Goal: Navigation & Orientation: Find specific page/section

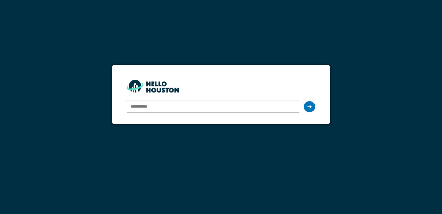
click at [140, 107] on input "email" at bounding box center [213, 106] width 172 height 12
type input "**********"
click at [308, 106] on icon at bounding box center [310, 106] width 4 height 5
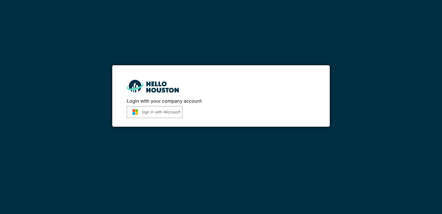
click at [151, 114] on button "Sign in with Microsoft" at bounding box center [155, 112] width 56 height 12
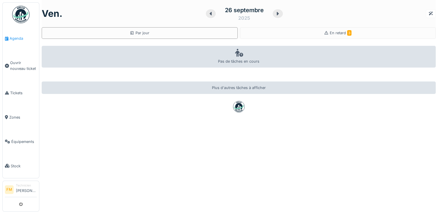
click at [23, 38] on span "Agenda" at bounding box center [23, 38] width 27 height 5
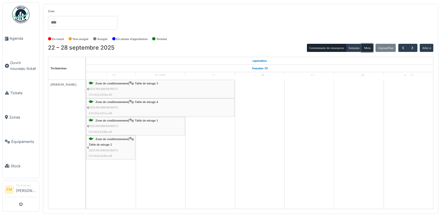
click at [369, 49] on button "Mois" at bounding box center [368, 48] width 12 height 8
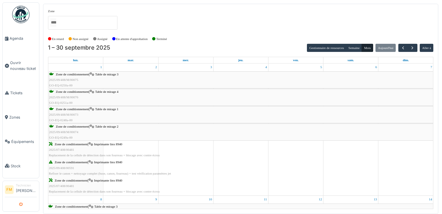
click at [20, 205] on icon "submit" at bounding box center [21, 204] width 4 height 4
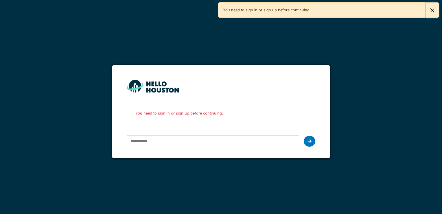
click at [429, 9] on button "Close" at bounding box center [432, 10] width 13 height 15
